Goal: Task Accomplishment & Management: Manage account settings

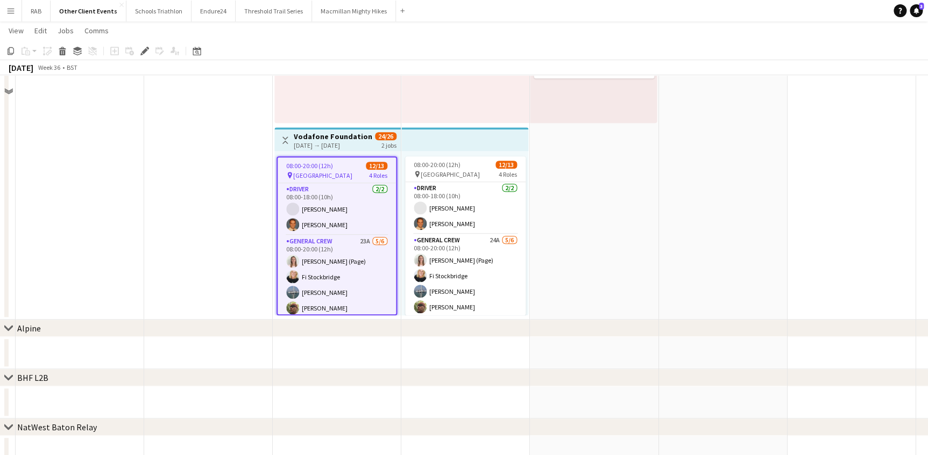
scroll to position [195, 0]
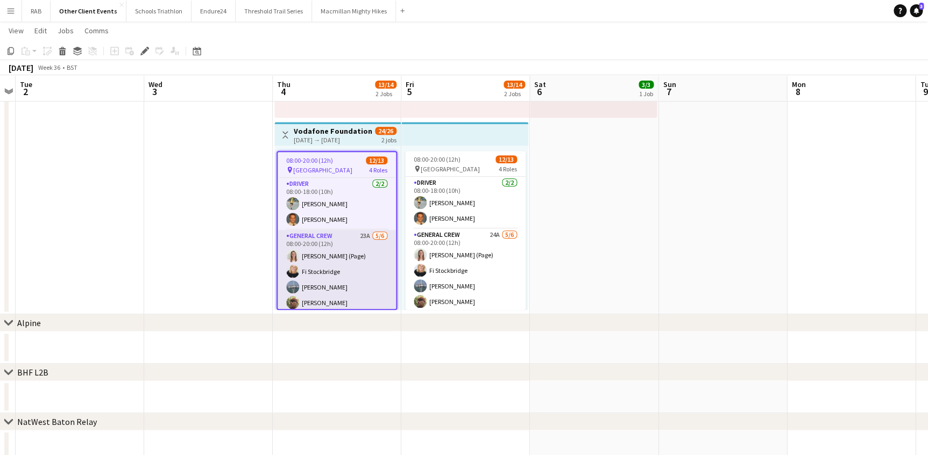
click at [360, 248] on app-card-role "General Crew 23A 5/6 08:00-20:00 (12h) Alice Paul (Page) Fi Stockbridge Marina …" at bounding box center [336, 287] width 118 height 115
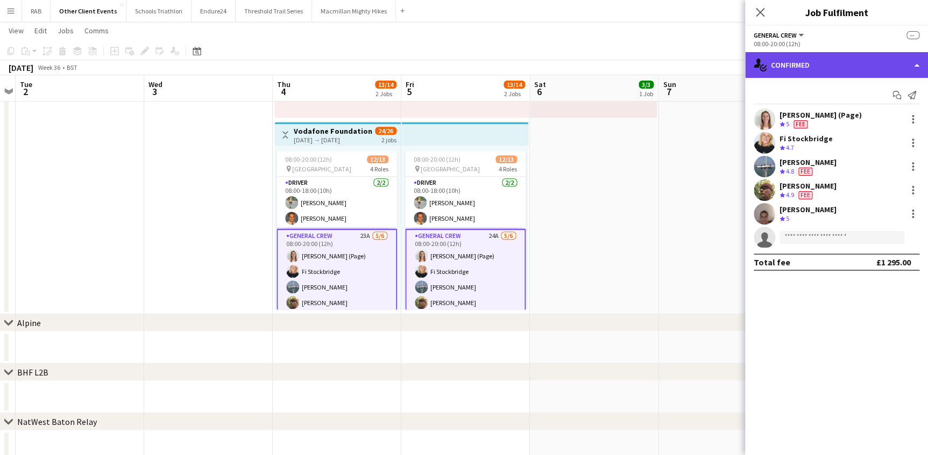
click at [791, 66] on div "single-neutral-actions-check-2 Confirmed" at bounding box center [836, 65] width 183 height 26
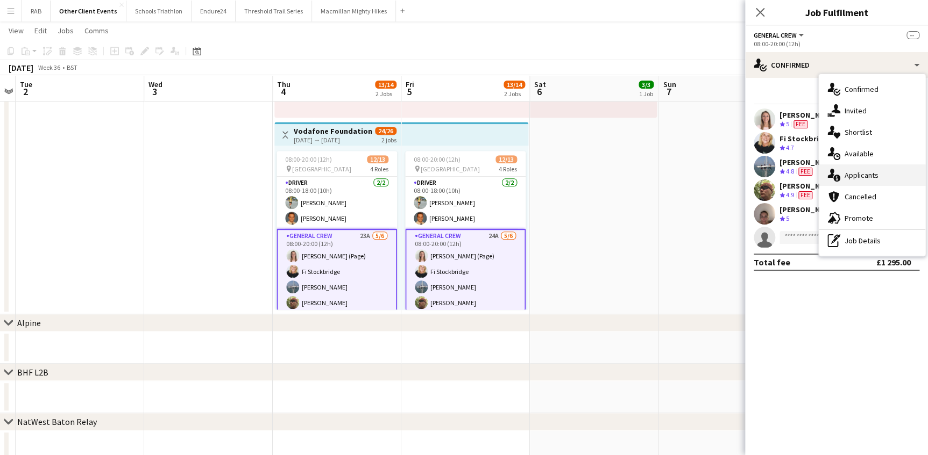
click at [856, 175] on div "single-neutral-actions-information Applicants" at bounding box center [871, 176] width 106 height 22
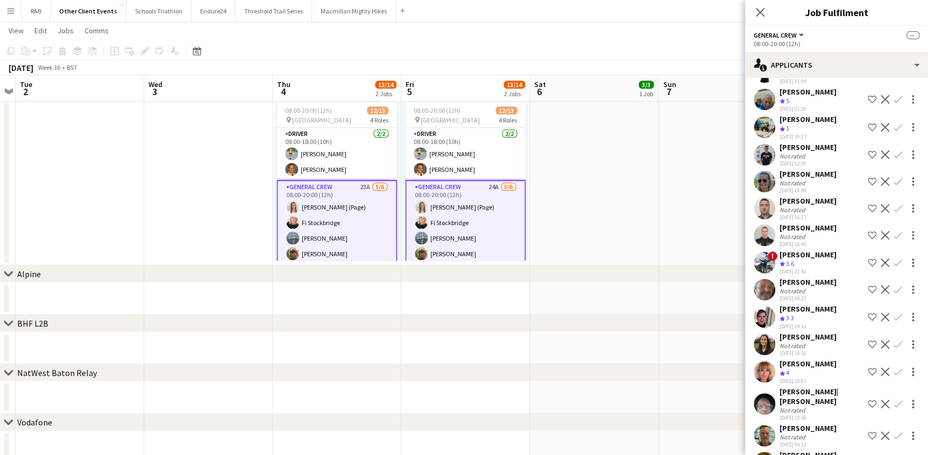
scroll to position [276, 0]
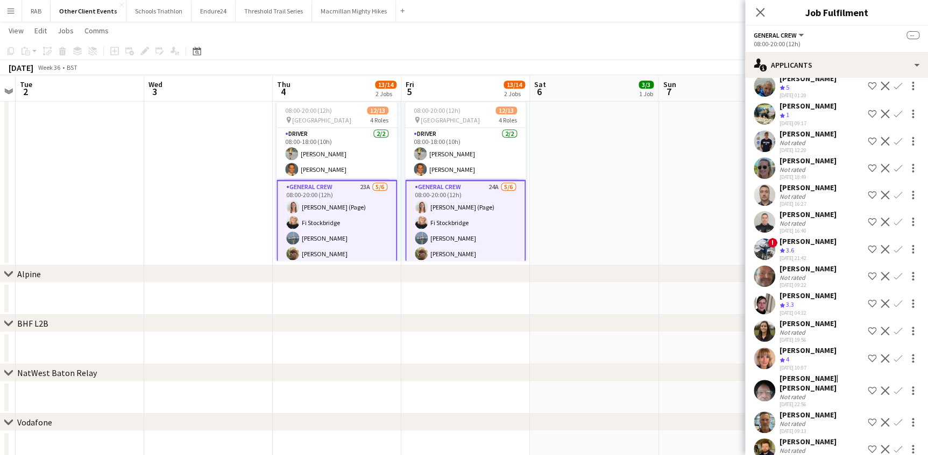
click at [806, 346] on div "Nina Harvey" at bounding box center [807, 351] width 57 height 10
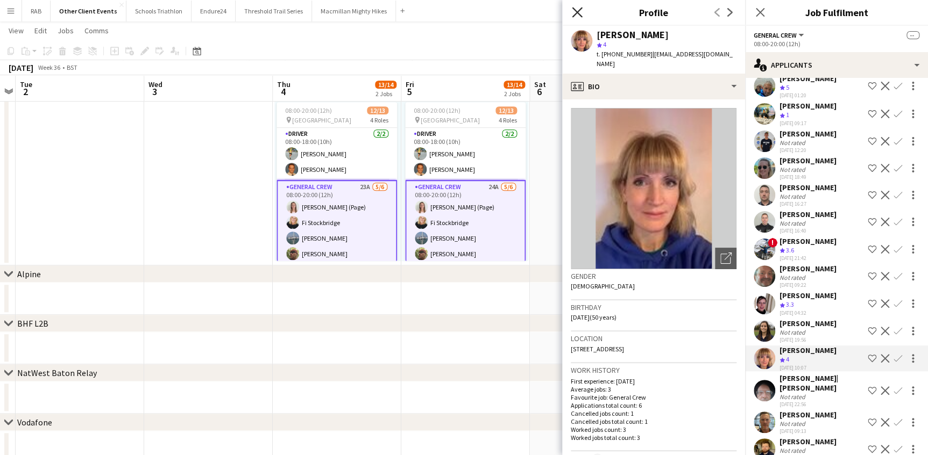
click at [575, 12] on icon "Close pop-in" at bounding box center [577, 12] width 10 height 10
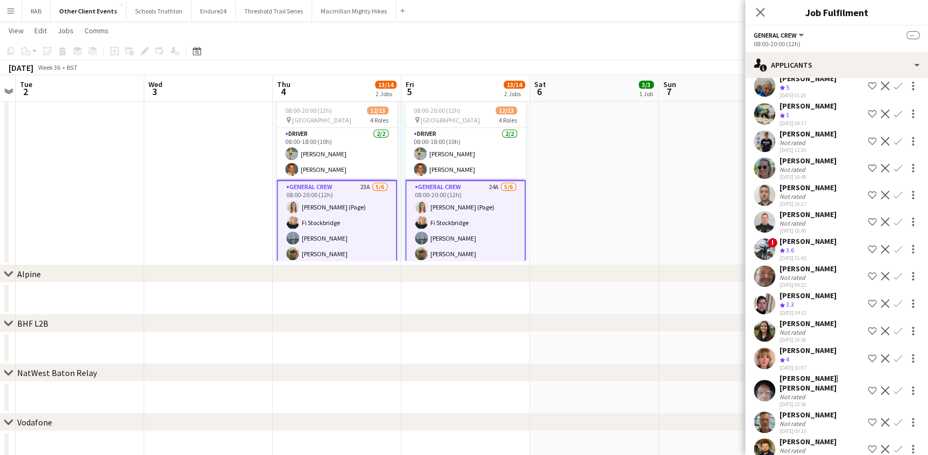
click at [601, 215] on app-date-cell "08:00-20:00 (12h) 3/3 pin Mapledurham country Park 2 Roles General Crew 2/2 08:…" at bounding box center [594, 70] width 129 height 389
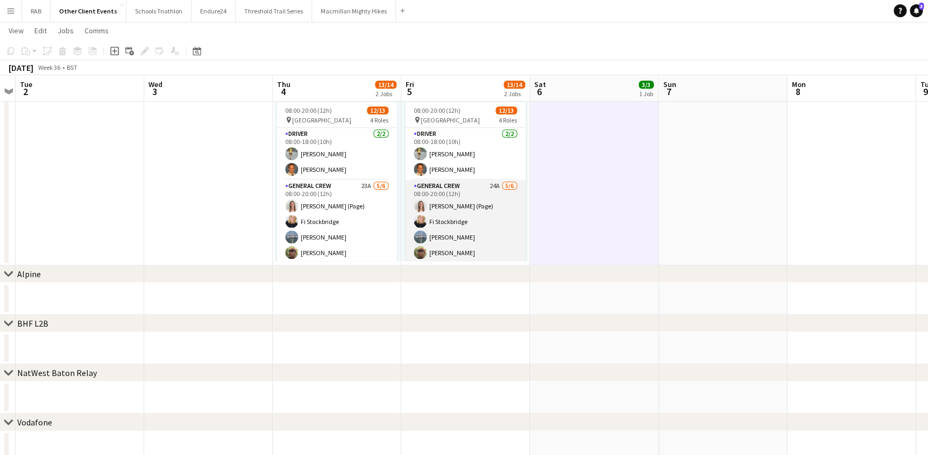
click at [453, 197] on app-card-role "General Crew 24A 5/6 08:00-20:00 (12h) Alice Paul (Page) Fi Stockbridge Marina …" at bounding box center [465, 237] width 120 height 115
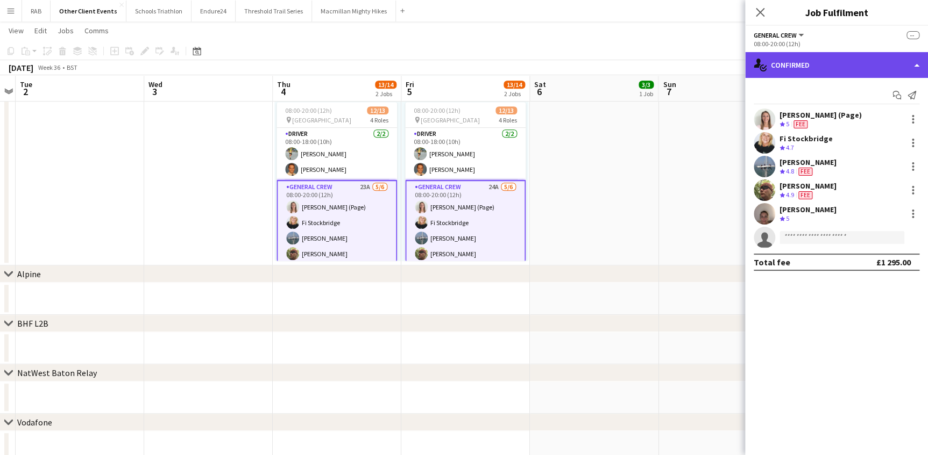
click at [799, 66] on div "single-neutral-actions-check-2 Confirmed" at bounding box center [836, 65] width 183 height 26
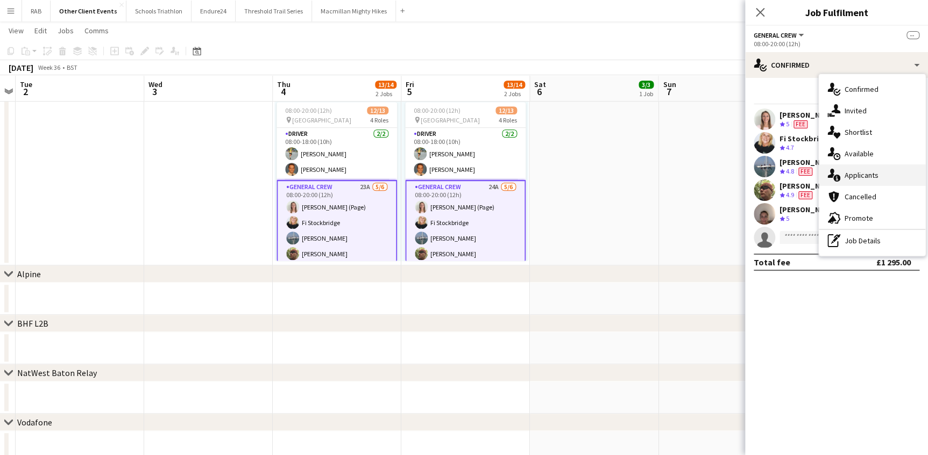
click at [849, 170] on div "single-neutral-actions-information Applicants" at bounding box center [871, 176] width 106 height 22
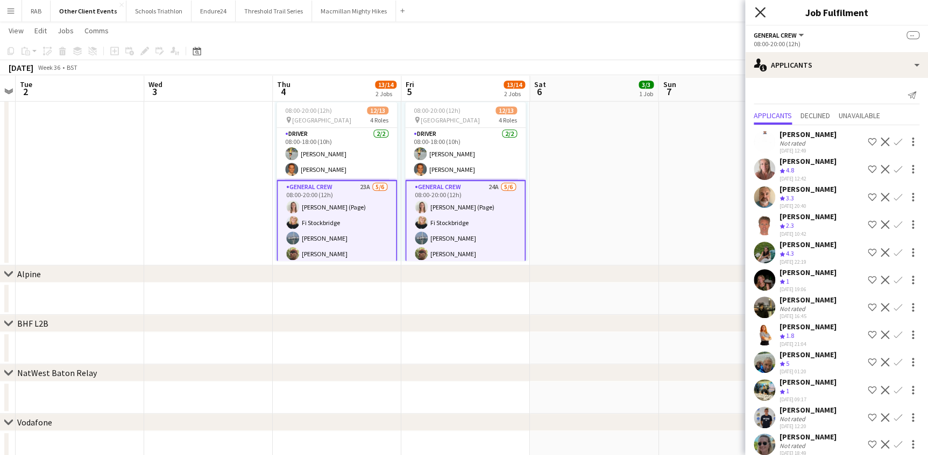
click at [761, 9] on icon "Close pop-in" at bounding box center [759, 12] width 10 height 10
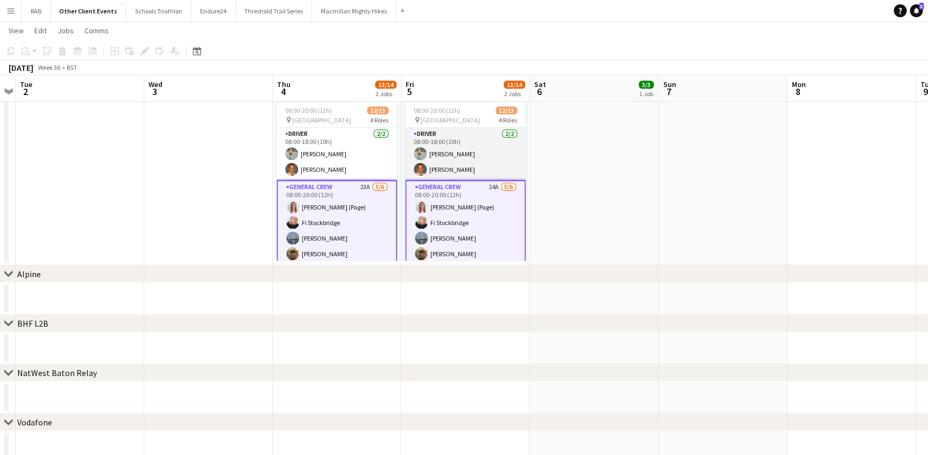
click at [445, 157] on app-card-role "Driver 2/2 08:00-18:00 (10h) Kevin Moulding Edward Cockroft" at bounding box center [465, 154] width 120 height 52
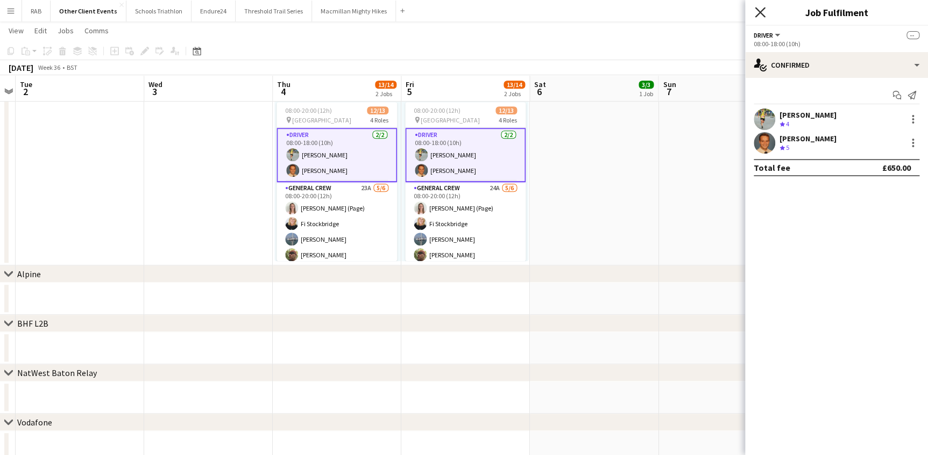
click at [757, 10] on icon at bounding box center [759, 12] width 10 height 10
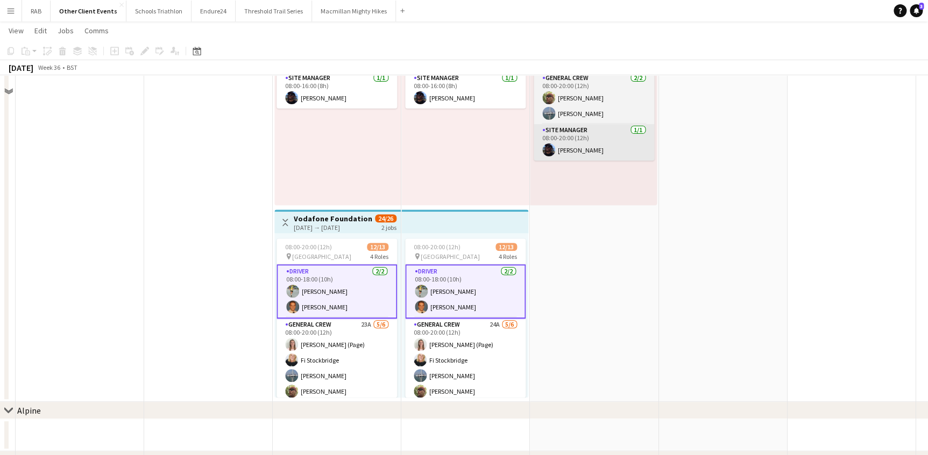
scroll to position [0, 0]
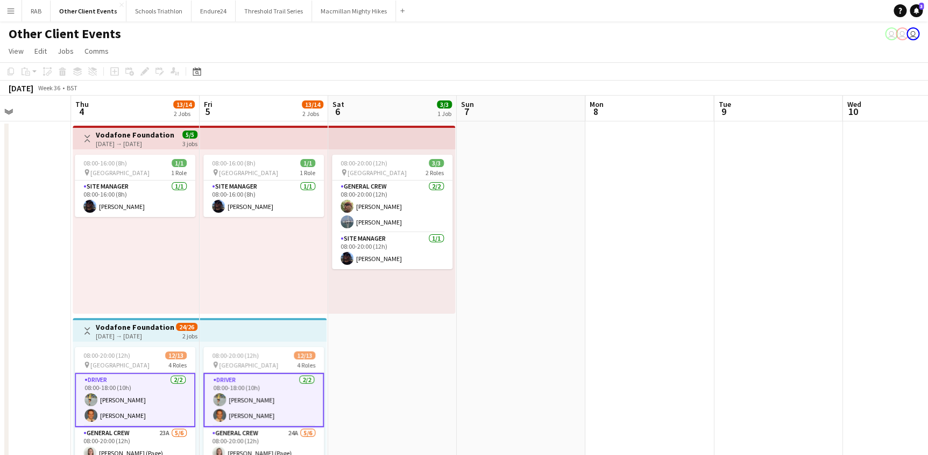
drag, startPoint x: 493, startPoint y: 109, endPoint x: 103, endPoint y: 109, distance: 390.4
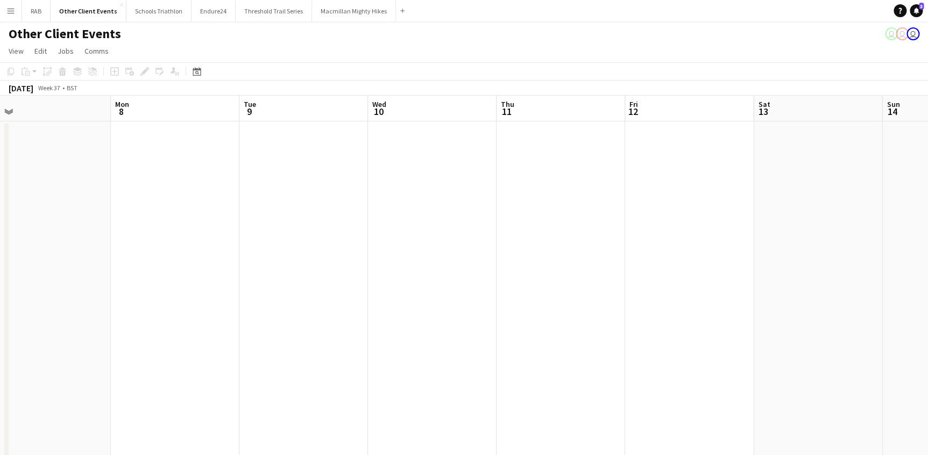
drag, startPoint x: 629, startPoint y: 109, endPoint x: 382, endPoint y: 110, distance: 246.3
drag, startPoint x: 561, startPoint y: 110, endPoint x: 237, endPoint y: 131, distance: 325.5
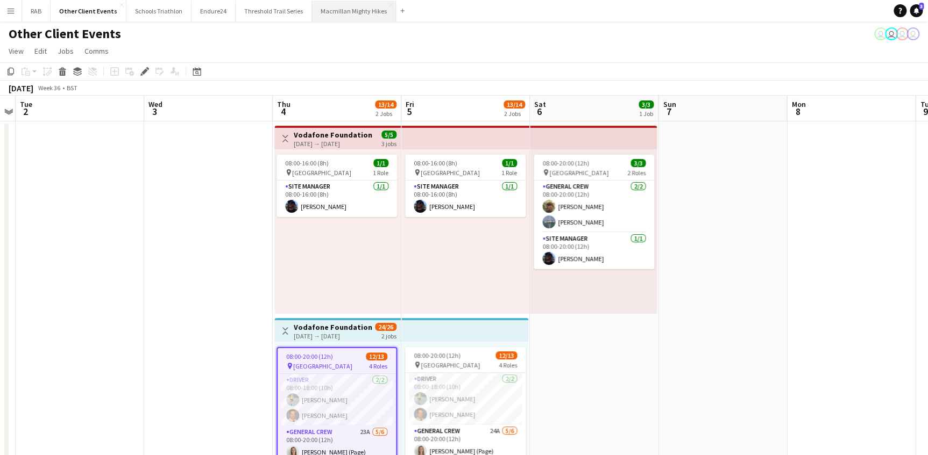
click at [360, 10] on button "Macmillan Mighty Hikes Close" at bounding box center [354, 11] width 84 height 21
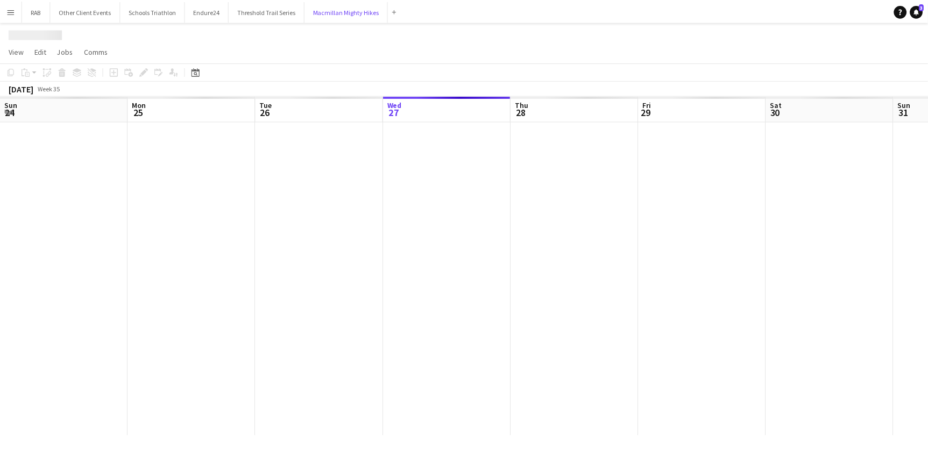
scroll to position [0, 257]
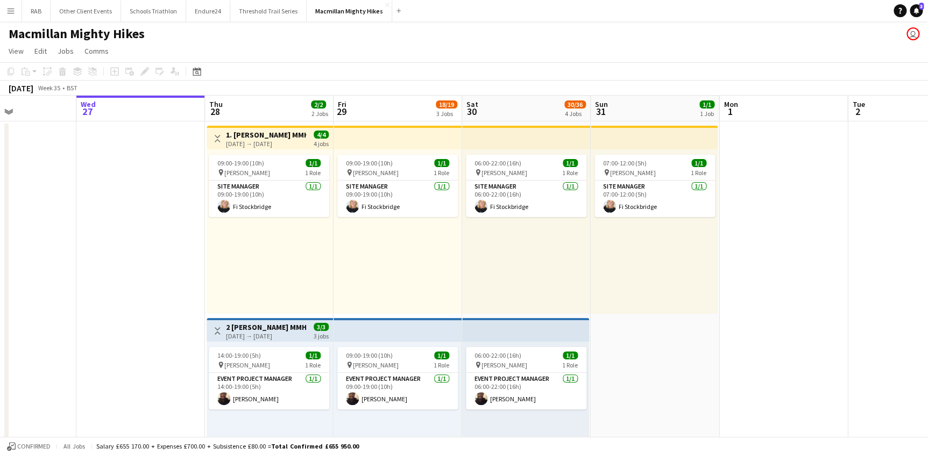
drag, startPoint x: 490, startPoint y: 108, endPoint x: 182, endPoint y: 106, distance: 308.1
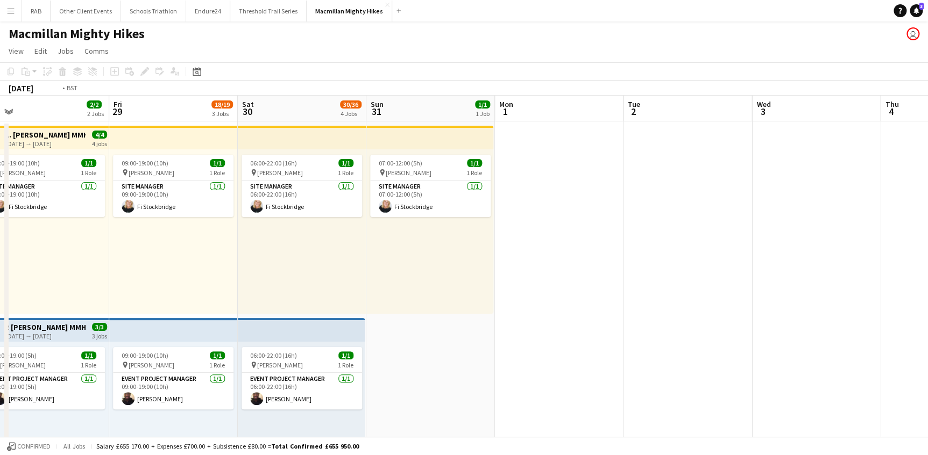
drag, startPoint x: 653, startPoint y: 116, endPoint x: 0, endPoint y: 173, distance: 655.3
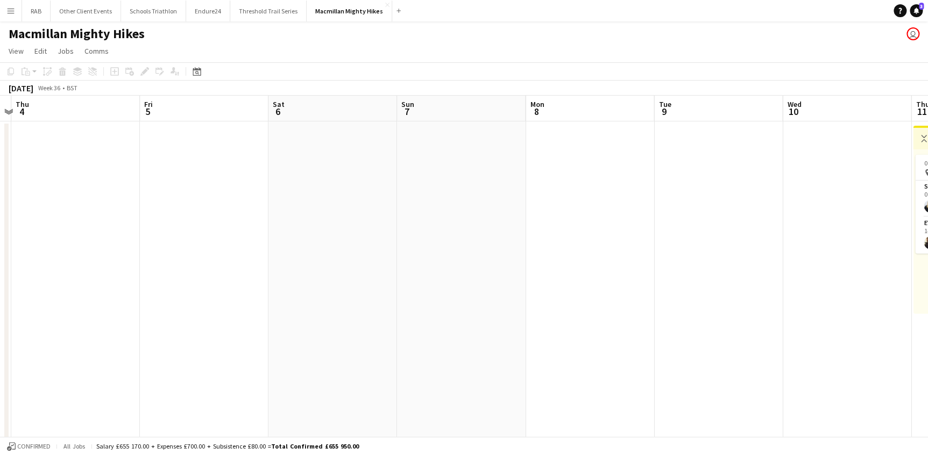
drag, startPoint x: 438, startPoint y: 108, endPoint x: 59, endPoint y: 147, distance: 381.2
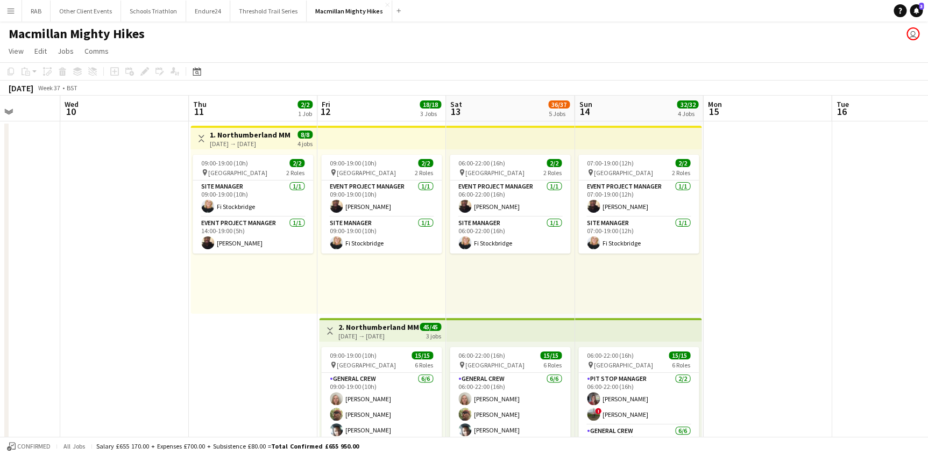
scroll to position [0, 474]
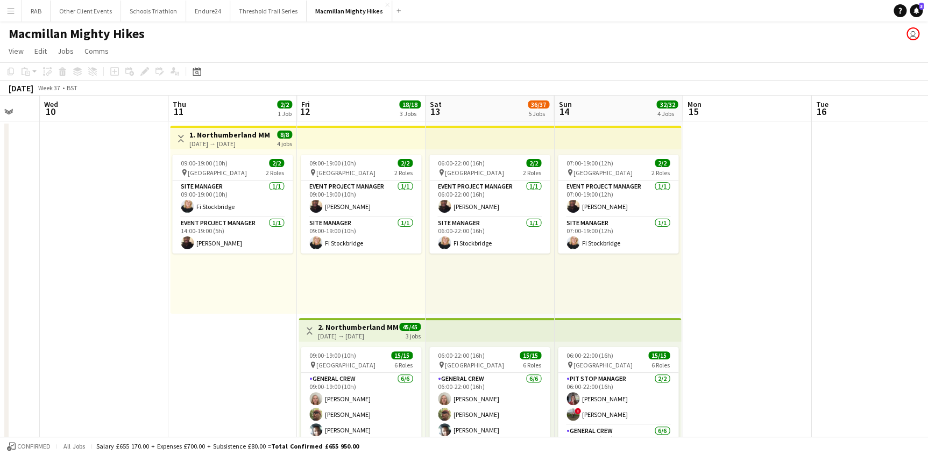
drag, startPoint x: 551, startPoint y: 104, endPoint x: 172, endPoint y: 108, distance: 379.7
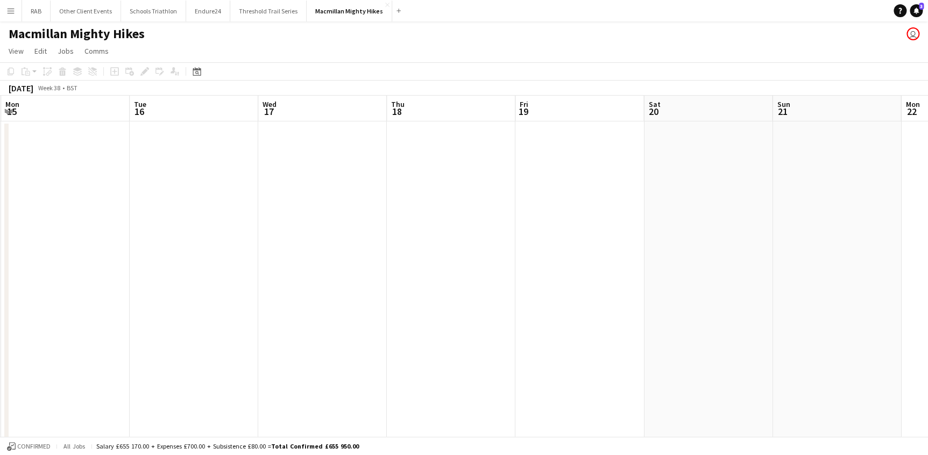
drag, startPoint x: 682, startPoint y: 103, endPoint x: -2, endPoint y: 124, distance: 684.4
drag, startPoint x: 678, startPoint y: 110, endPoint x: 291, endPoint y: 133, distance: 387.4
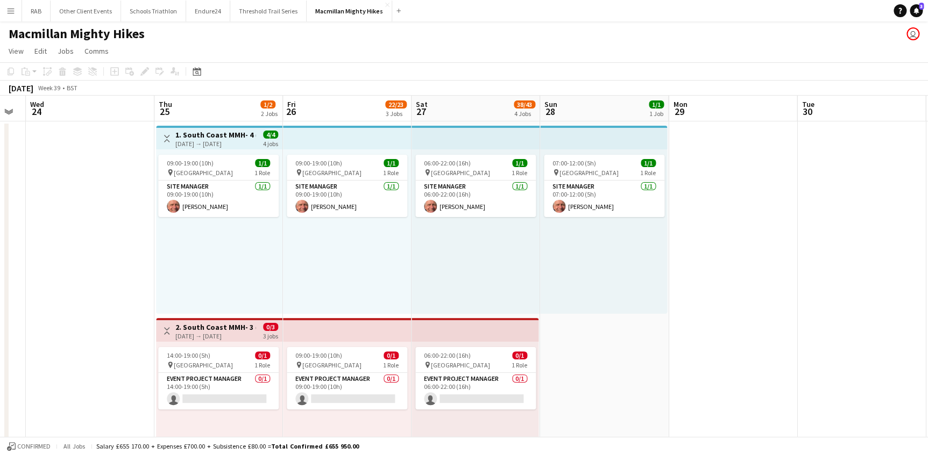
scroll to position [0, 363]
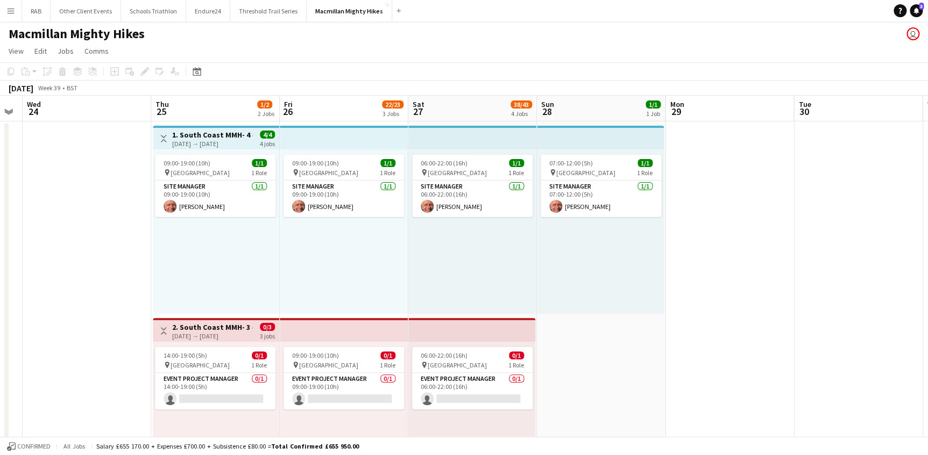
drag, startPoint x: 546, startPoint y: 102, endPoint x: 62, endPoint y: 109, distance: 483.5
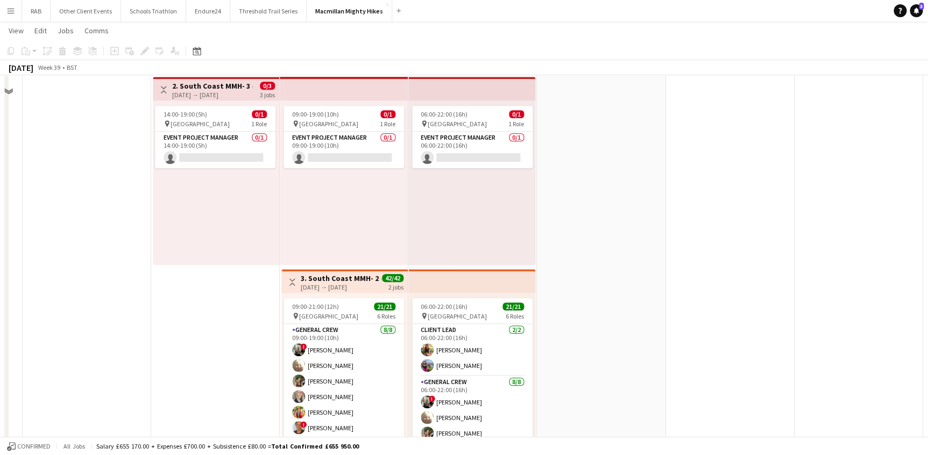
scroll to position [244, 0]
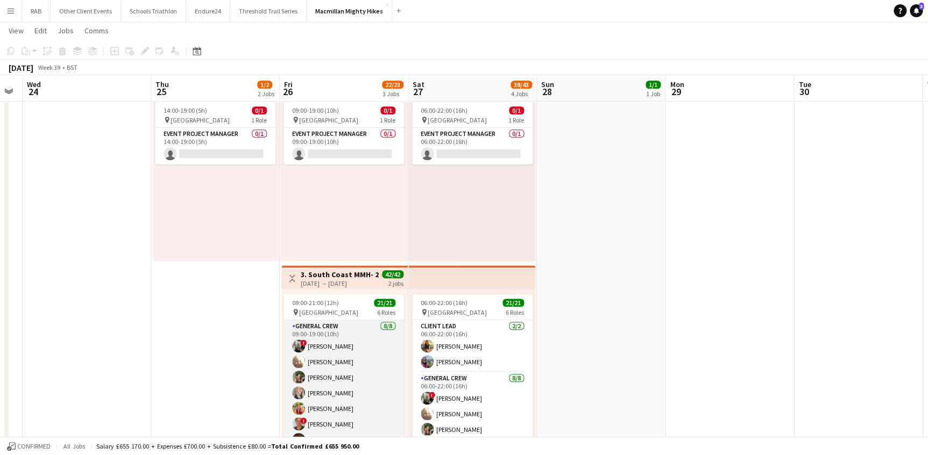
click at [323, 336] on app-card-role "General Crew [DATE] 09:00-19:00 (10h) ! [PERSON_NAME] [PERSON_NAME] [PERSON_NAM…" at bounding box center [343, 394] width 120 height 146
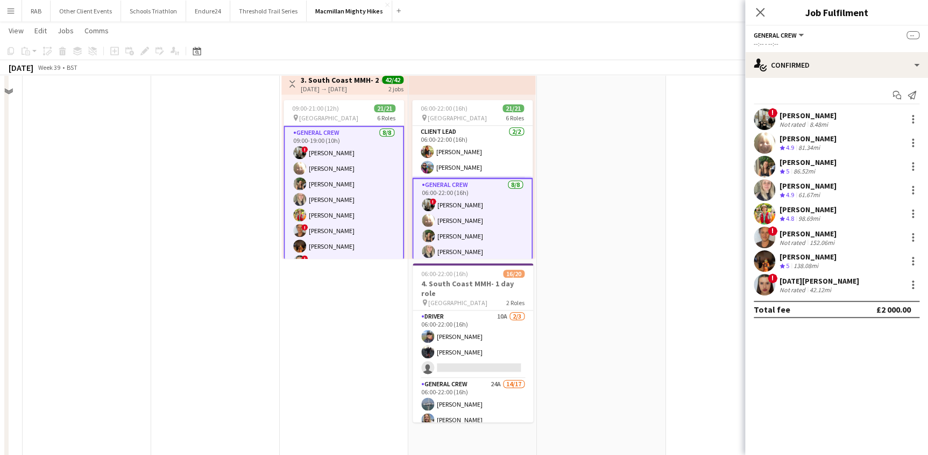
scroll to position [440, 0]
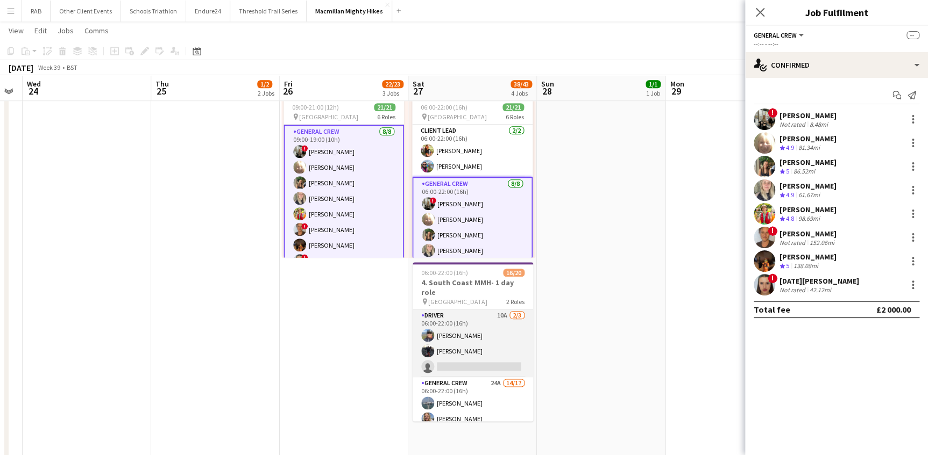
click at [452, 326] on app-card-role "Driver 10A [DATE] 06:00-22:00 (16h) [PERSON_NAME] [PERSON_NAME] single-neutral-…" at bounding box center [472, 344] width 120 height 68
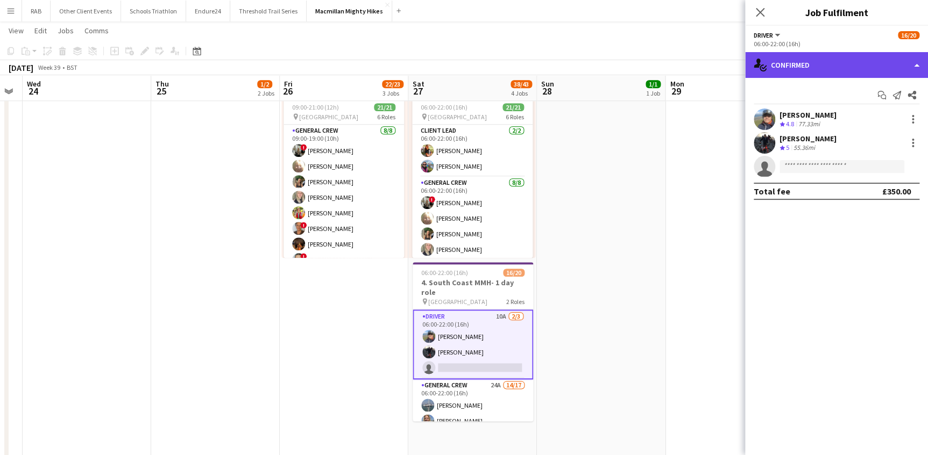
click at [807, 65] on div "single-neutral-actions-check-2 Confirmed" at bounding box center [836, 65] width 183 height 26
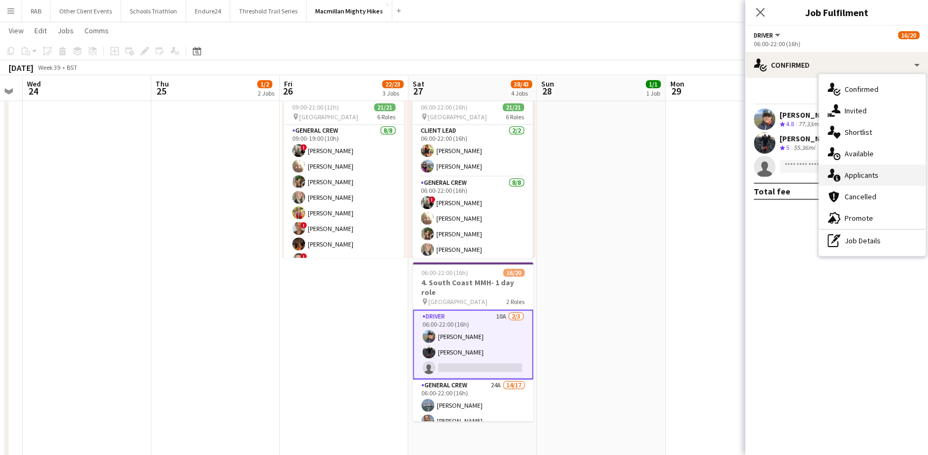
click at [853, 179] on div "single-neutral-actions-information Applicants" at bounding box center [871, 176] width 106 height 22
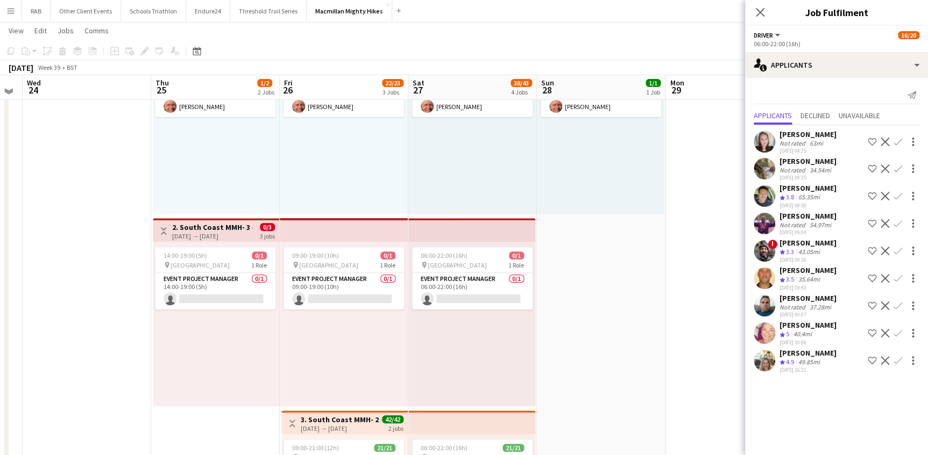
scroll to position [97, 0]
click at [104, 9] on button "Other Client Events Close" at bounding box center [86, 11] width 70 height 21
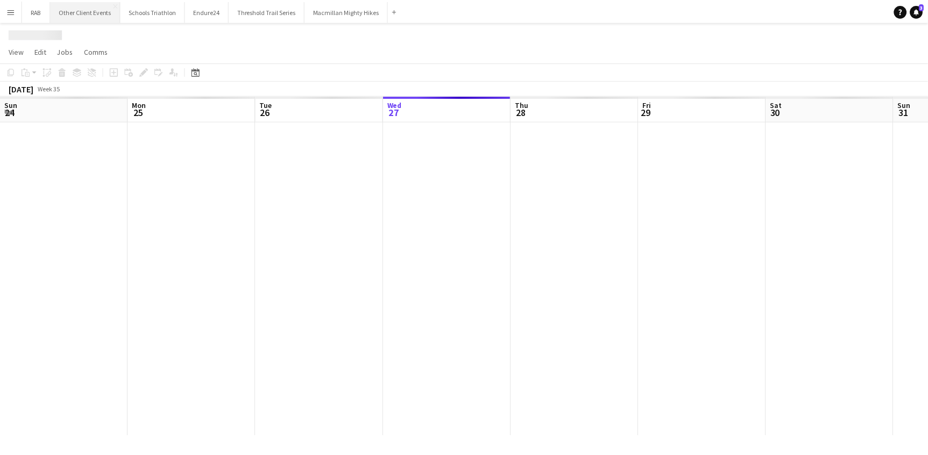
scroll to position [0, 257]
